Goal: Use online tool/utility: Utilize a website feature to perform a specific function

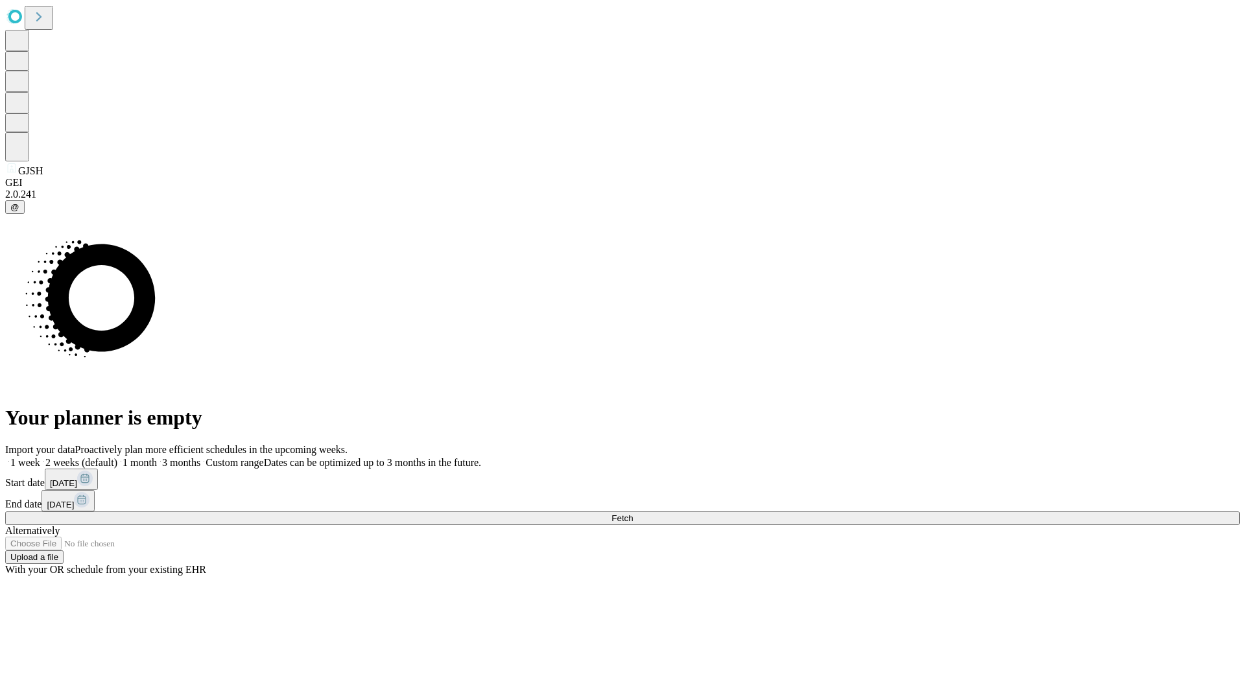
click at [633, 514] on span "Fetch" at bounding box center [622, 519] width 21 height 10
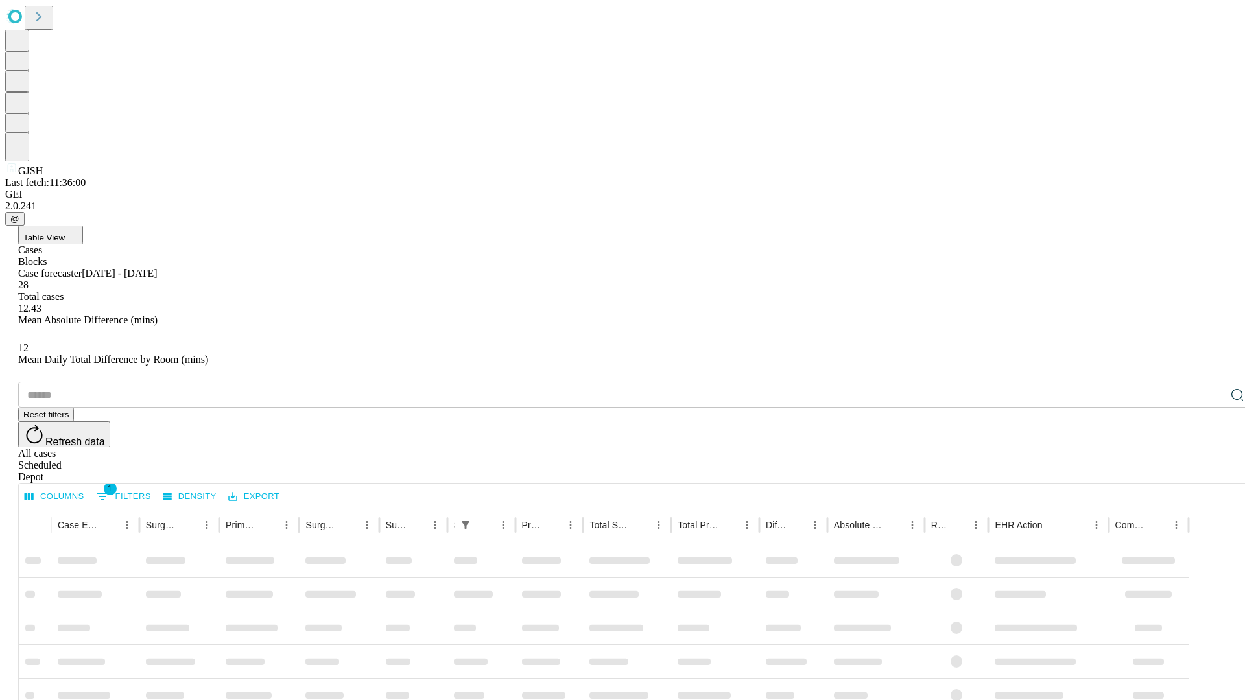
click at [65, 233] on span "Table View" at bounding box center [44, 238] width 42 height 10
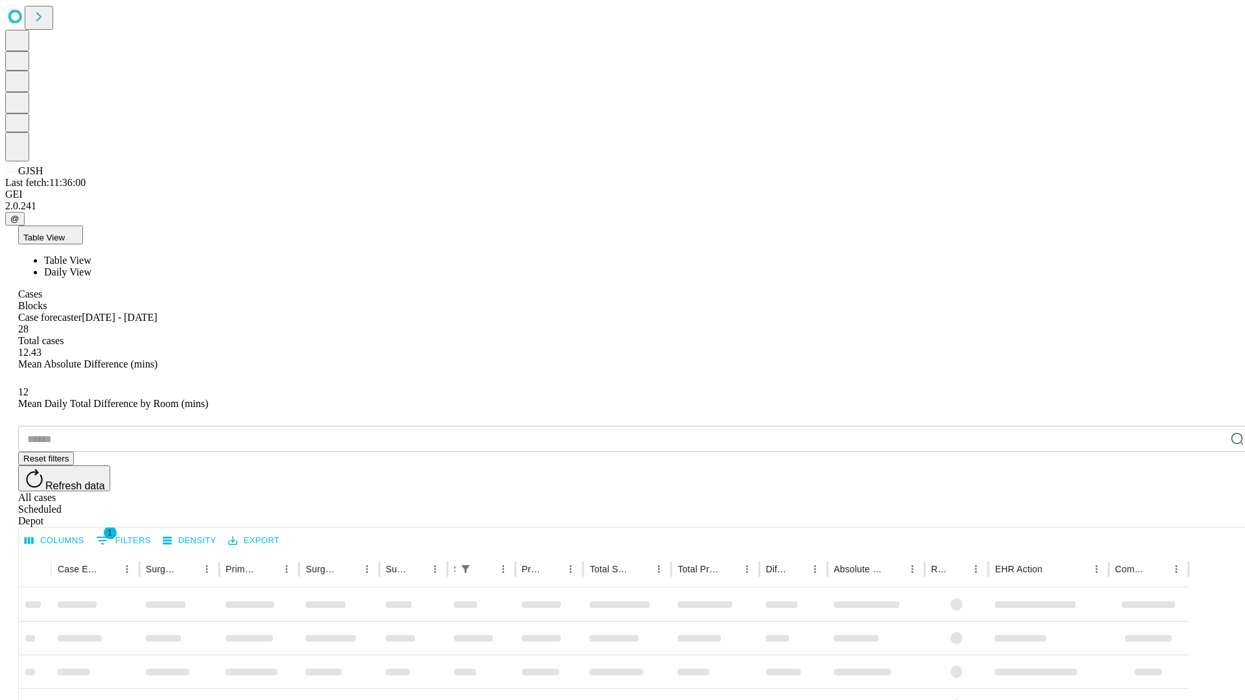
click at [91, 267] on span "Daily View" at bounding box center [67, 272] width 47 height 11
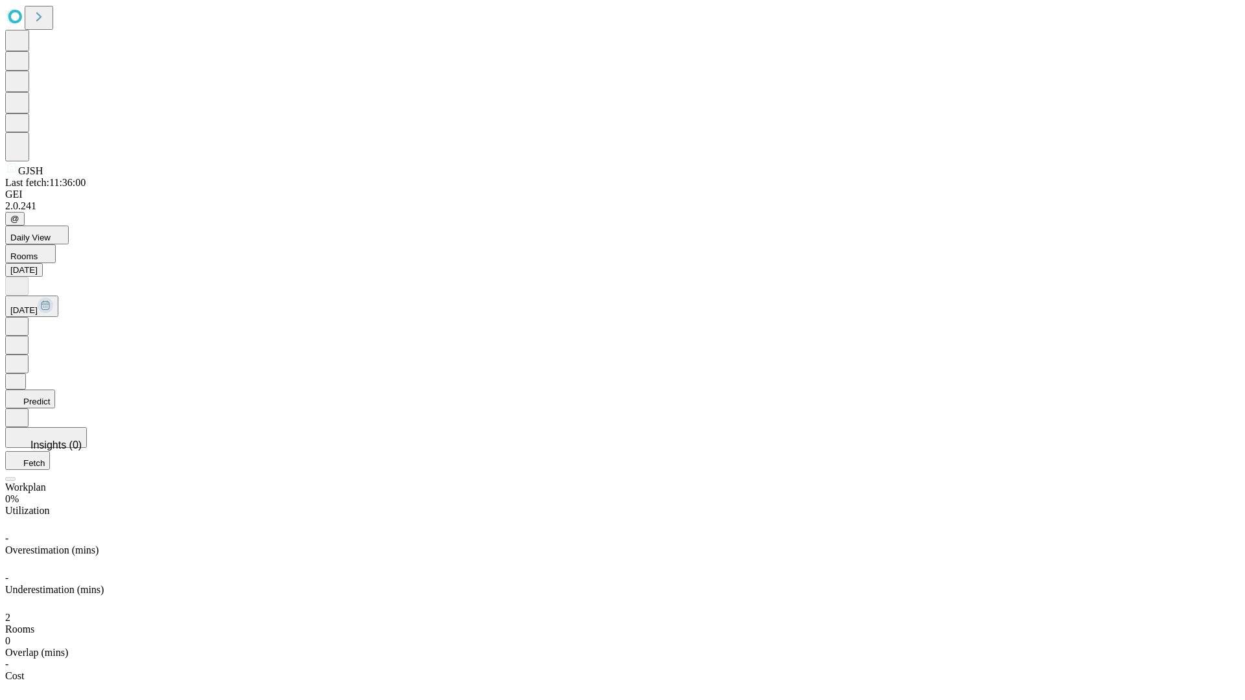
click at [55, 390] on button "Predict" at bounding box center [30, 399] width 50 height 19
